Goal: Complete application form

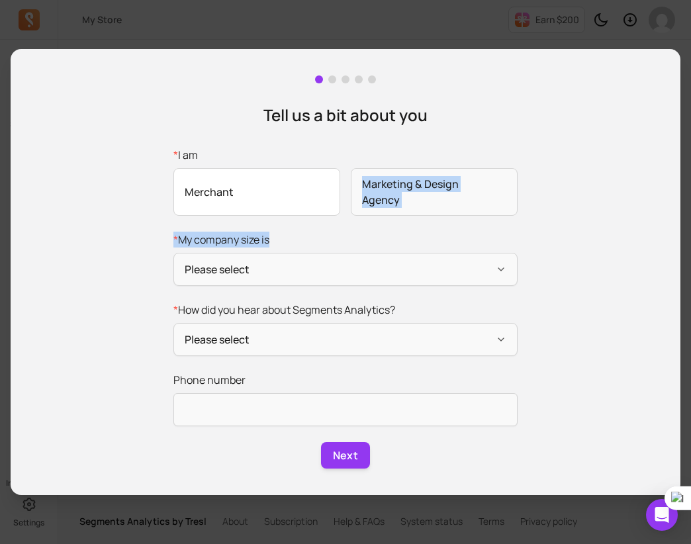
drag, startPoint x: 326, startPoint y: 217, endPoint x: 323, endPoint y: 201, distance: 16.8
click at [323, 201] on form "* I am Merchant Marketing & Design Agency * My company size is Please select * …" at bounding box center [345, 308] width 344 height 322
click at [323, 201] on span "Merchant" at bounding box center [256, 192] width 167 height 48
click at [0, 0] on input "* I am Merchant Marketing & Design Agency" at bounding box center [0, 0] width 0 height 0
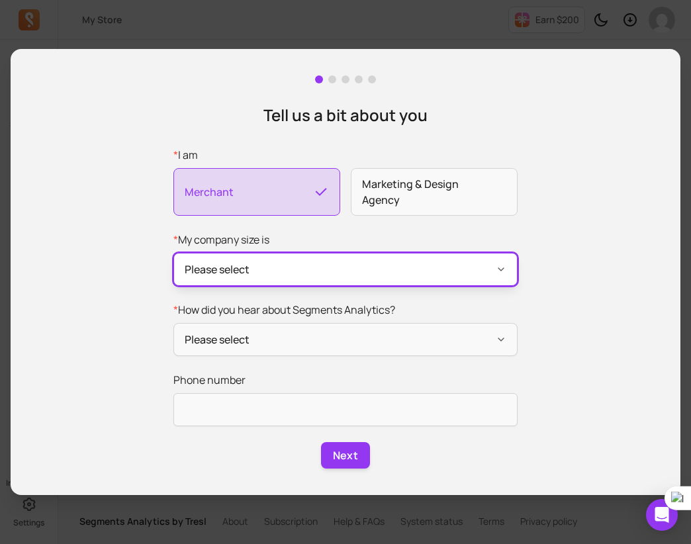
click at [393, 282] on button "Please select" at bounding box center [345, 269] width 344 height 33
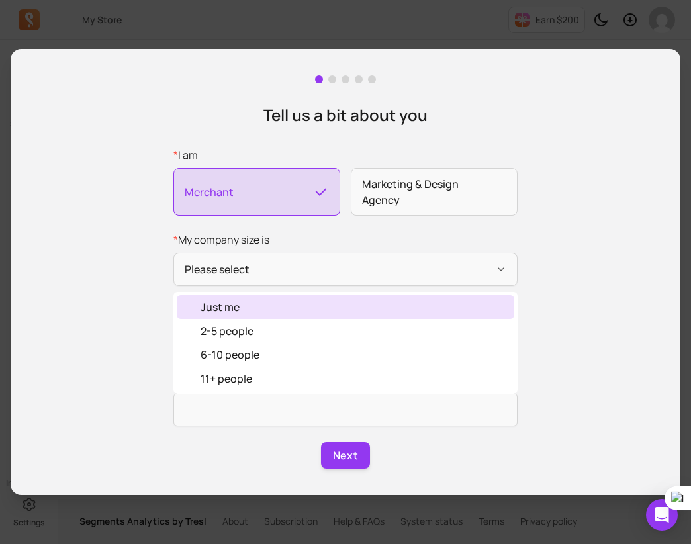
click at [384, 302] on div "Just me" at bounding box center [346, 307] width 338 height 24
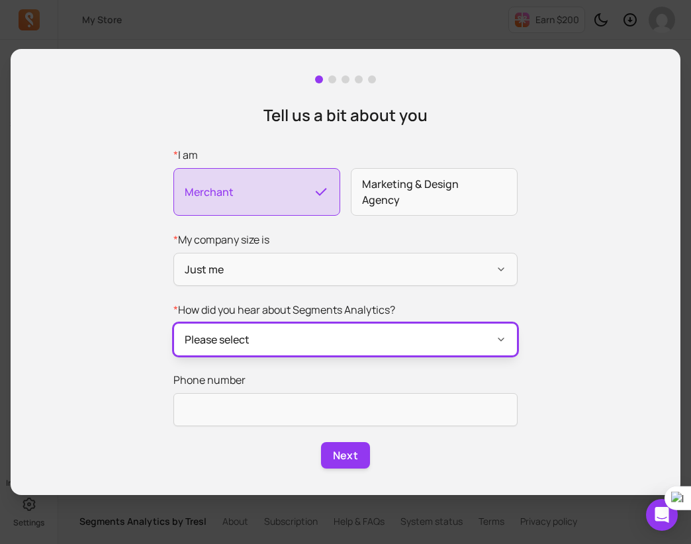
click at [388, 345] on button "Please select" at bounding box center [345, 339] width 344 height 33
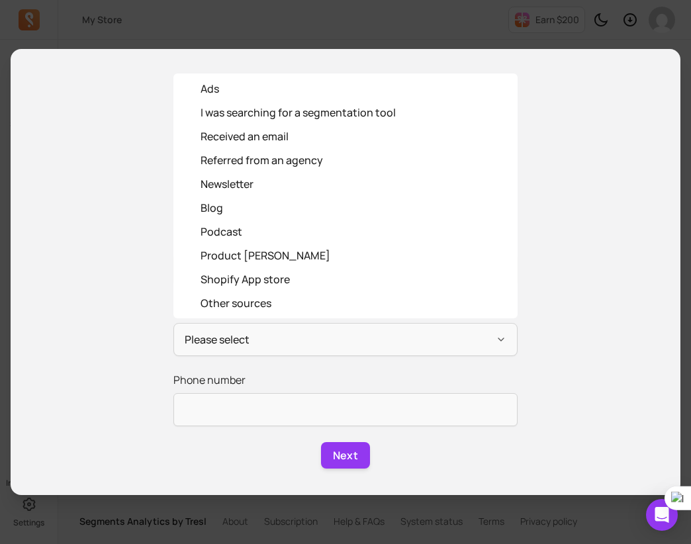
click at [338, 372] on form "* I am Merchant Marketing & Design Agency * My company size is Just me * How di…" at bounding box center [345, 308] width 344 height 322
